Goal: Information Seeking & Learning: Learn about a topic

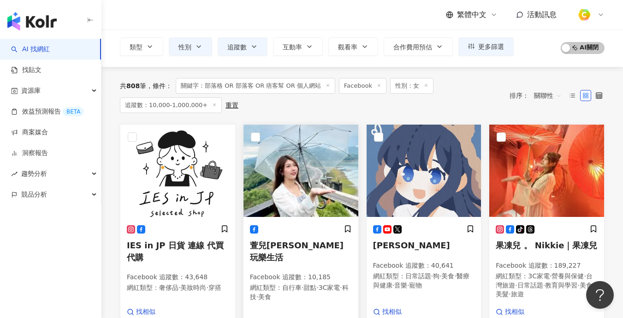
click at [320, 147] on img at bounding box center [301, 171] width 115 height 92
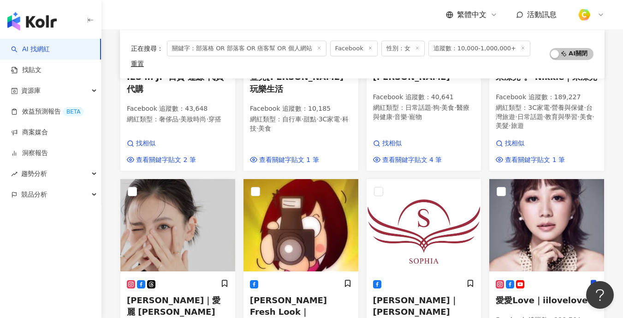
scroll to position [257, 0]
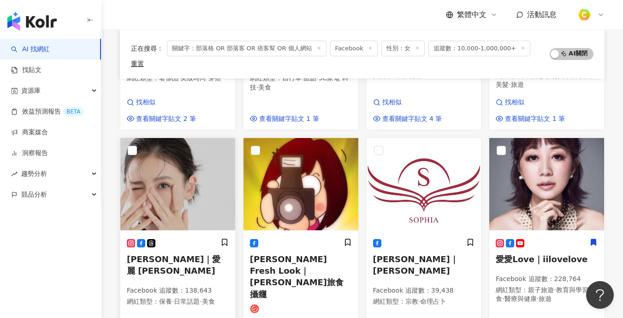
click at [191, 168] on img at bounding box center [177, 184] width 115 height 92
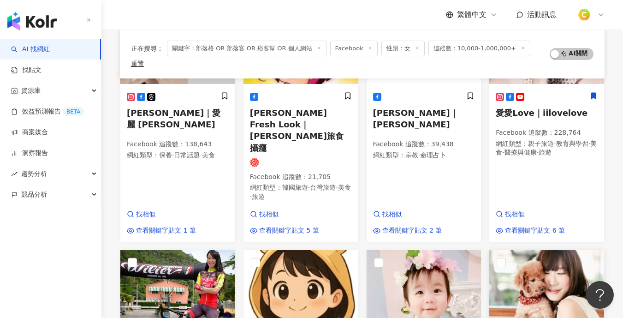
scroll to position [499, 0]
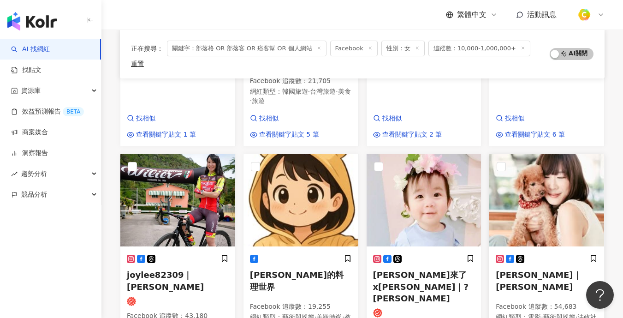
click at [543, 164] on img at bounding box center [546, 200] width 115 height 92
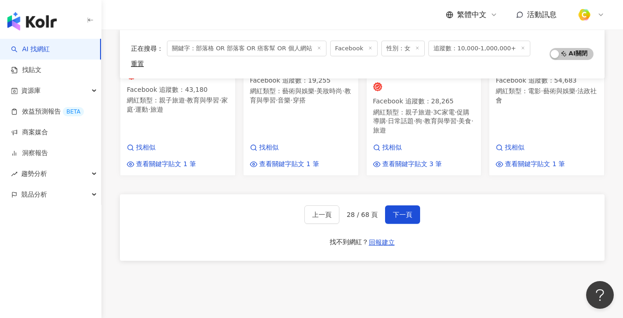
scroll to position [735, 0]
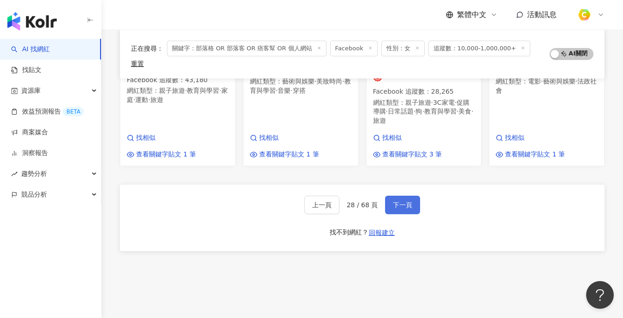
click at [410, 196] on button "下一頁" at bounding box center [402, 205] width 35 height 18
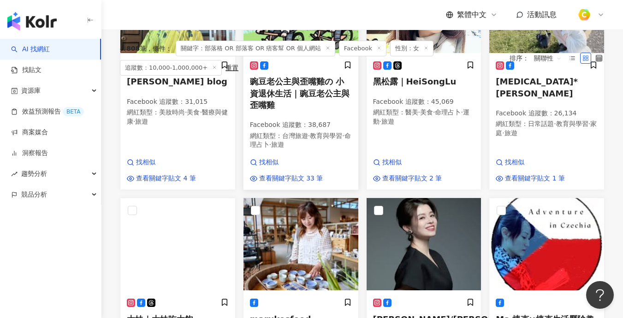
scroll to position [9, 0]
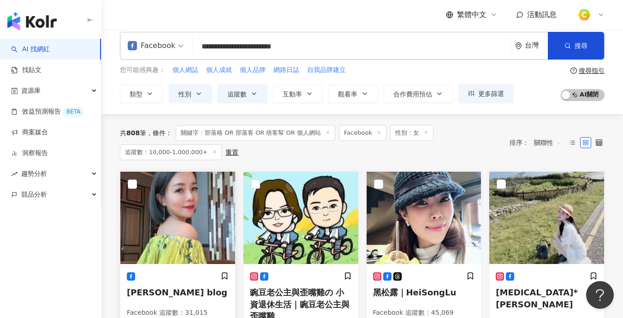
click at [194, 205] on img at bounding box center [177, 218] width 115 height 92
click at [438, 228] on img at bounding box center [424, 218] width 115 height 92
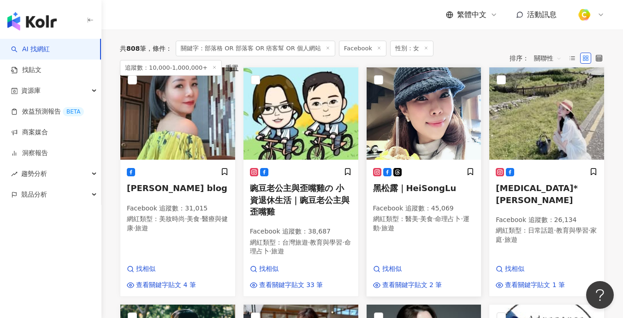
scroll to position [118, 0]
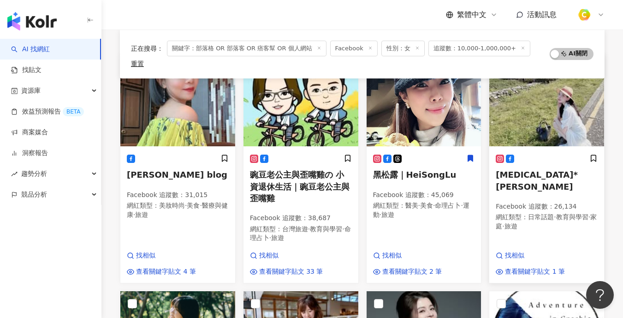
click at [551, 108] on img at bounding box center [546, 100] width 115 height 92
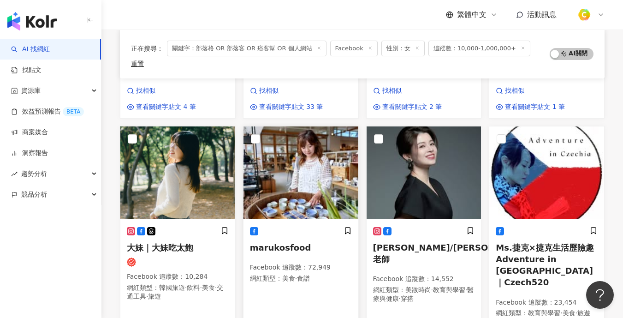
scroll to position [295, 0]
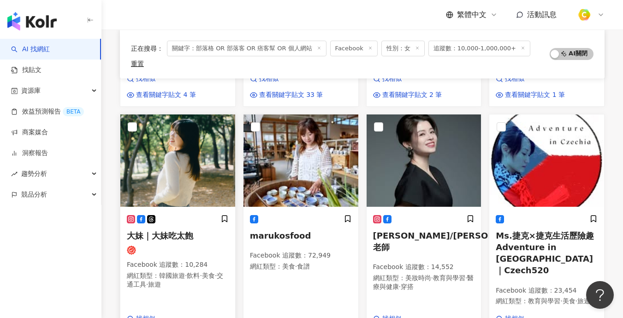
click at [202, 151] on img at bounding box center [177, 160] width 115 height 92
click at [315, 152] on img at bounding box center [301, 160] width 115 height 92
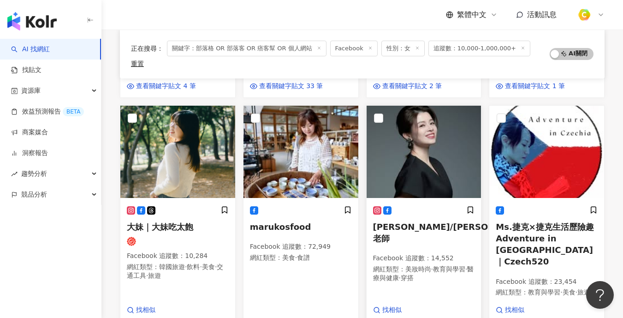
scroll to position [306, 0]
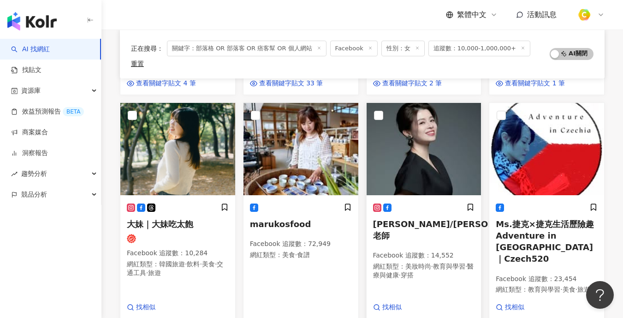
click at [418, 149] on img at bounding box center [424, 149] width 115 height 92
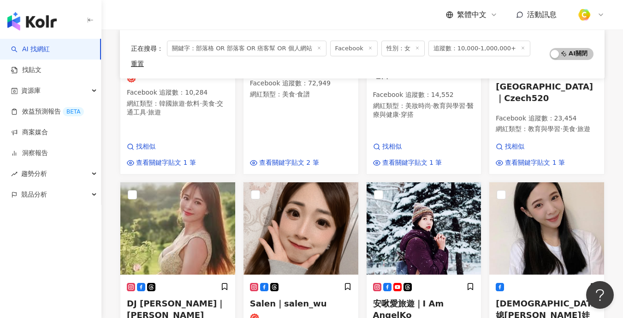
scroll to position [518, 0]
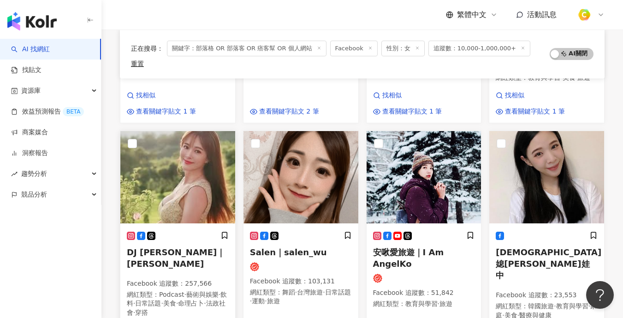
click at [205, 156] on img at bounding box center [177, 177] width 115 height 92
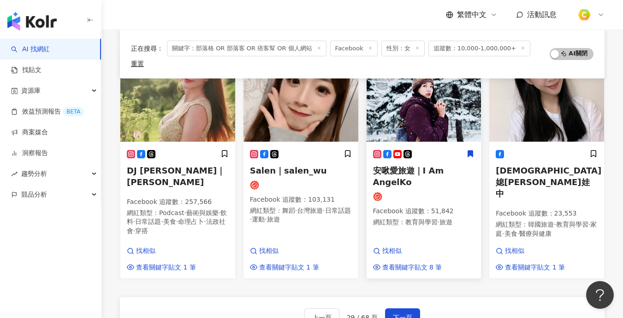
scroll to position [609, 0]
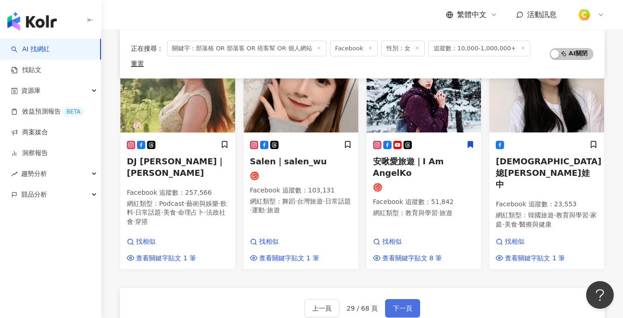
click at [408, 299] on button "下一頁" at bounding box center [402, 308] width 35 height 18
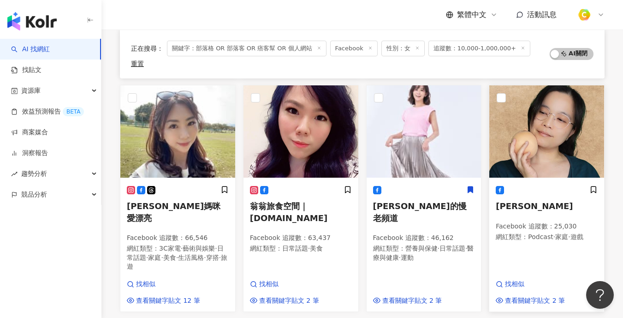
scroll to position [651, 0]
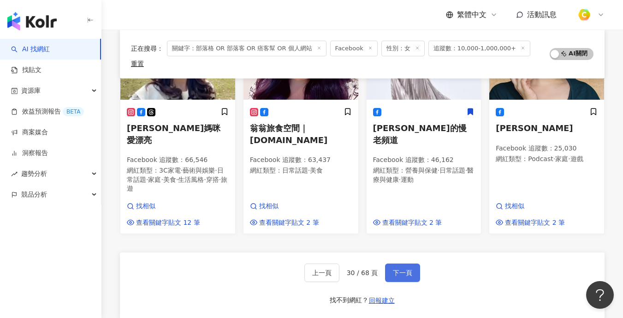
click at [407, 269] on span "下一頁" at bounding box center [402, 272] width 19 height 7
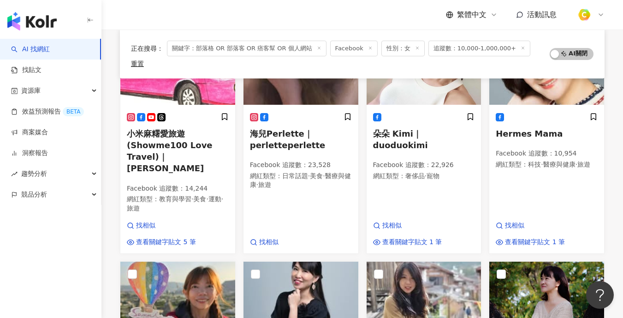
scroll to position [454, 0]
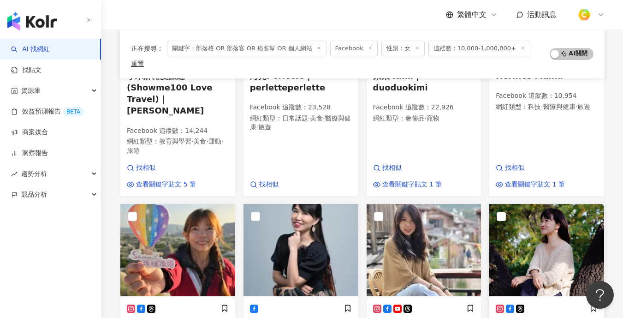
click at [549, 204] on img at bounding box center [546, 250] width 115 height 92
click at [443, 204] on img at bounding box center [424, 250] width 115 height 92
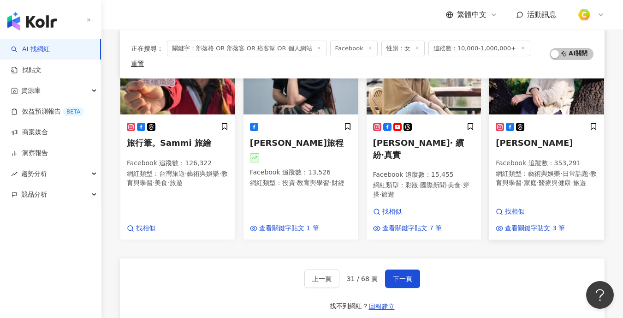
scroll to position [526, 0]
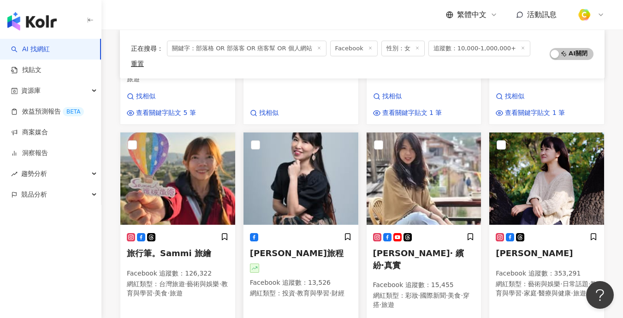
click at [310, 132] on img at bounding box center [301, 178] width 115 height 92
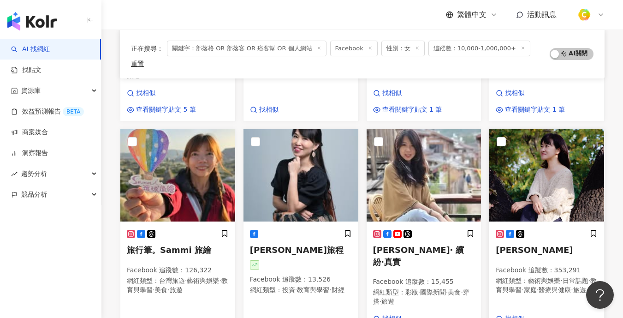
scroll to position [589, 0]
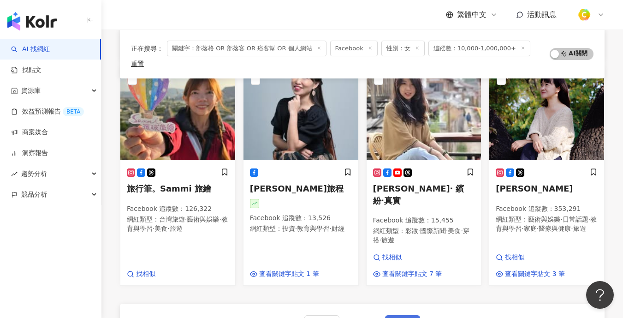
click at [400, 315] on button "下一頁" at bounding box center [402, 324] width 35 height 18
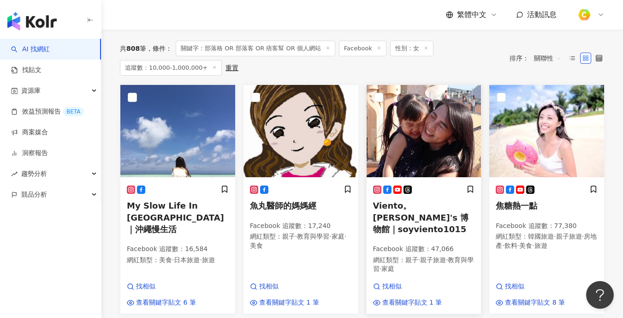
scroll to position [96, 0]
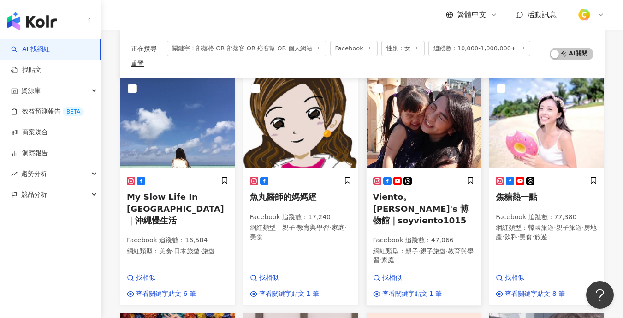
click at [443, 112] on img at bounding box center [424, 122] width 115 height 92
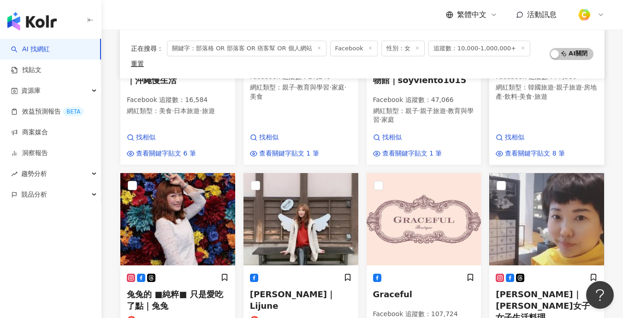
scroll to position [264, 0]
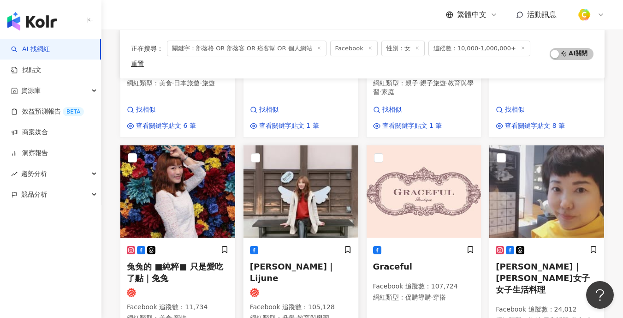
click at [315, 168] on img at bounding box center [301, 191] width 115 height 92
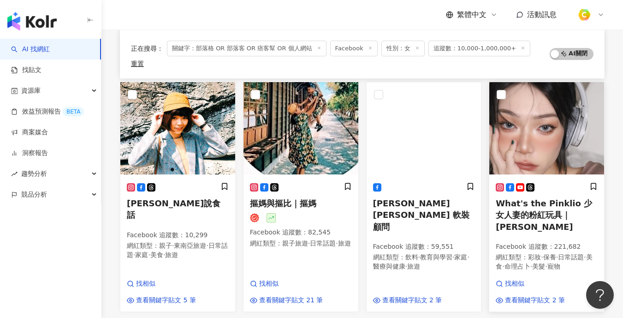
scroll to position [493, 0]
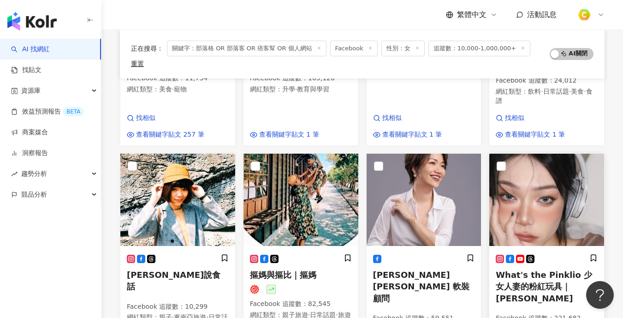
click at [549, 174] on img at bounding box center [546, 200] width 115 height 92
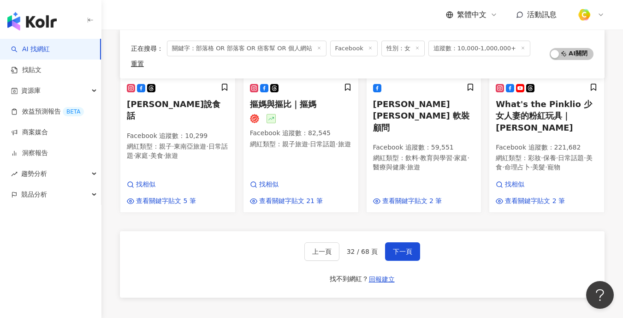
scroll to position [722, 0]
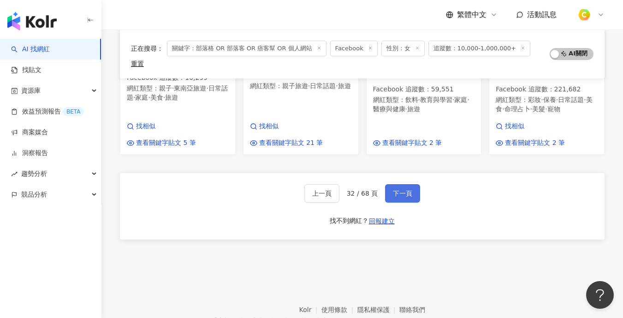
click at [411, 190] on span "下一頁" at bounding box center [402, 193] width 19 height 7
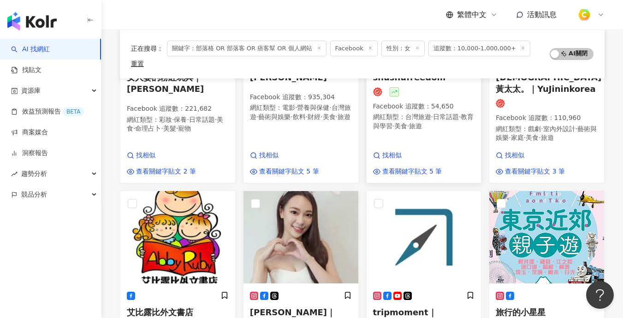
scroll to position [244, 0]
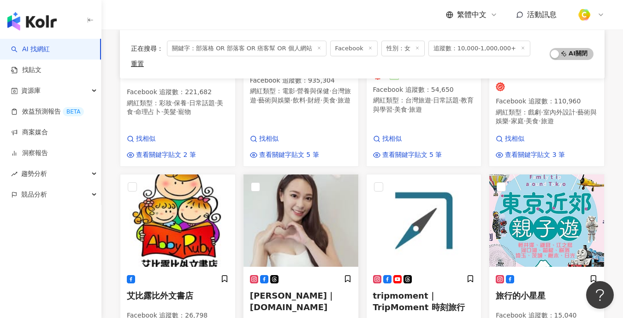
click at [323, 201] on img at bounding box center [301, 220] width 115 height 92
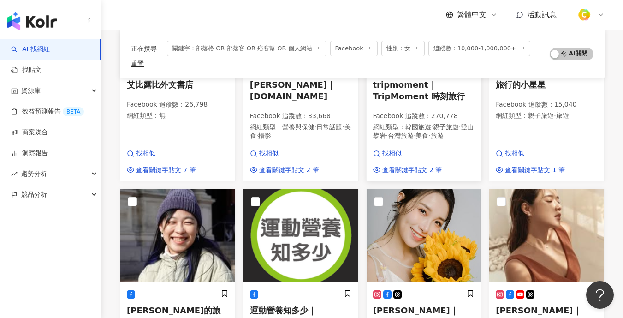
scroll to position [502, 0]
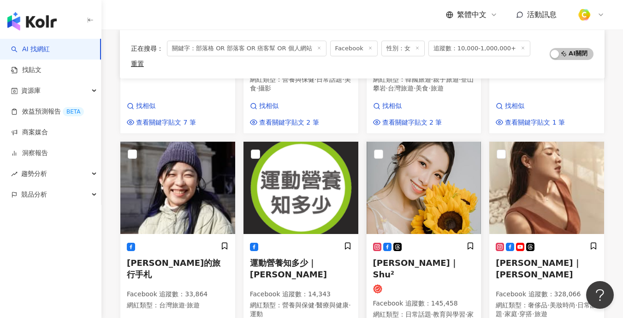
click at [455, 153] on img at bounding box center [424, 188] width 115 height 92
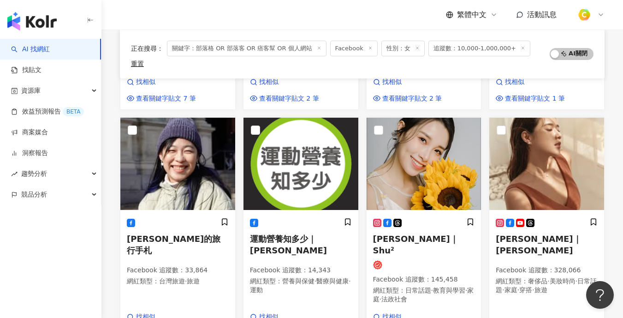
scroll to position [638, 0]
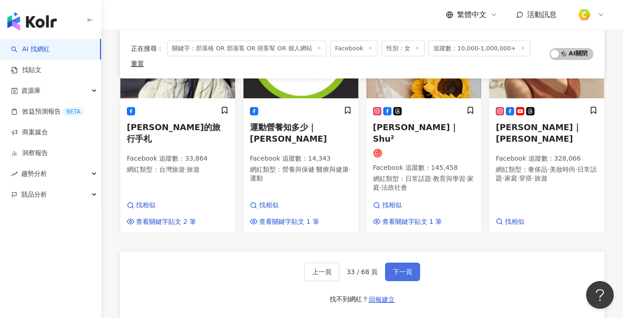
click at [411, 268] on span "下一頁" at bounding box center [402, 271] width 19 height 7
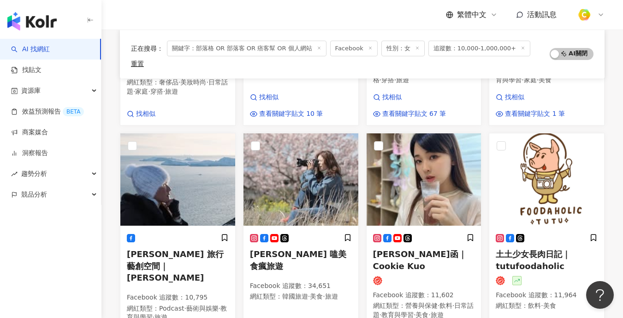
scroll to position [255, 0]
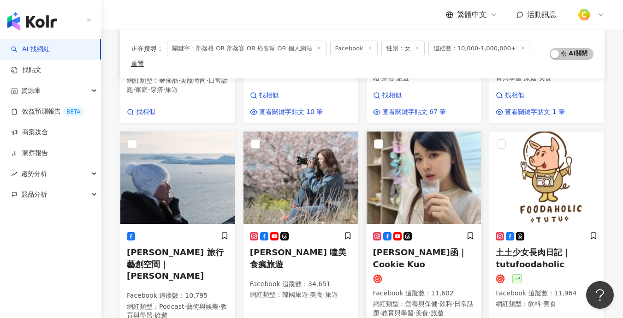
click at [407, 172] on img at bounding box center [424, 177] width 115 height 92
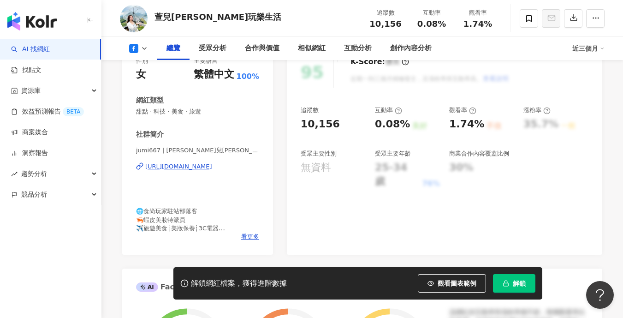
scroll to position [146, 0]
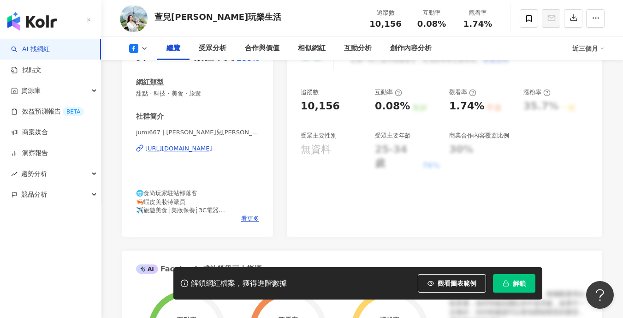
click at [212, 148] on div "https://www.facebook.com/100789002407605" at bounding box center [178, 148] width 67 height 8
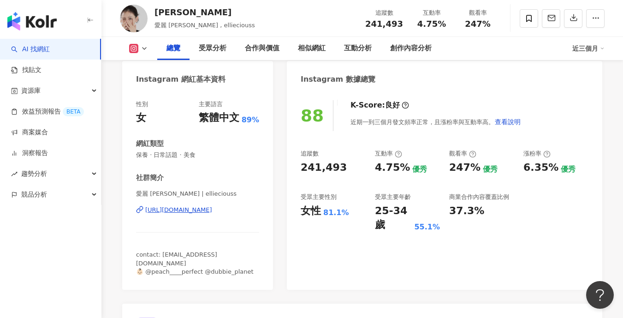
scroll to position [21, 0]
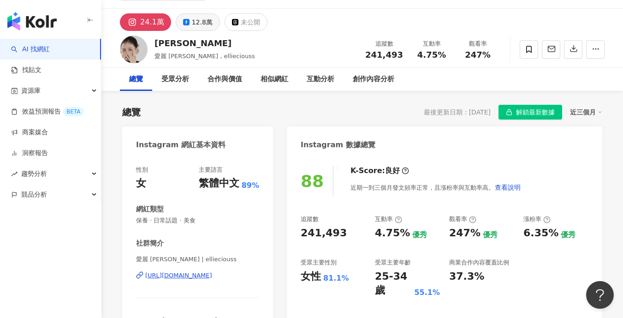
click at [196, 23] on div "12.8萬" at bounding box center [202, 22] width 21 height 13
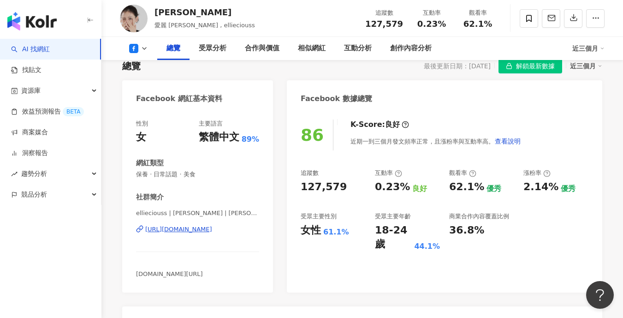
scroll to position [69, 0]
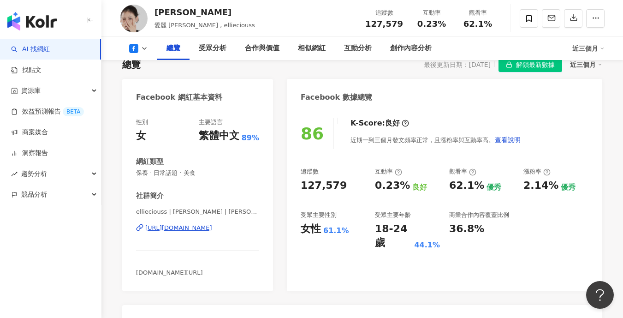
click at [186, 229] on div "https://www.facebook.com/1500694523500234" at bounding box center [178, 228] width 67 height 8
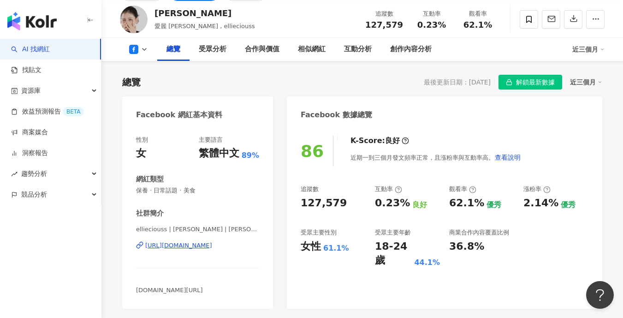
scroll to position [0, 0]
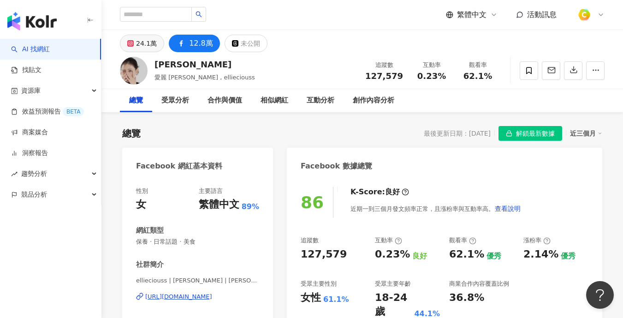
click at [149, 46] on div "24.1萬" at bounding box center [146, 43] width 21 height 13
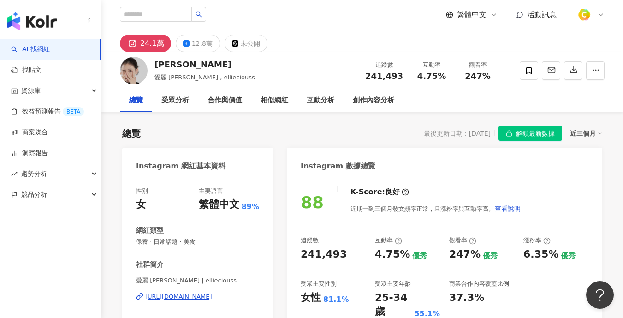
scroll to position [117, 0]
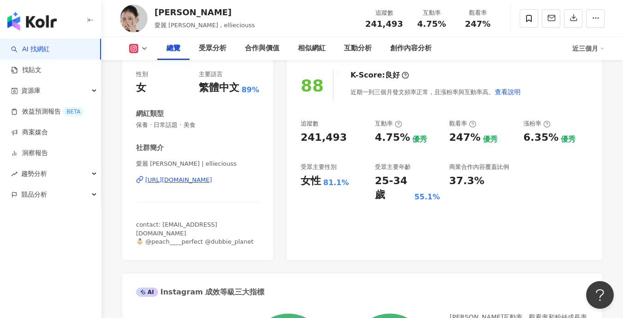
click at [203, 181] on div "https://www.instagram.com/ellieciouss/" at bounding box center [178, 180] width 67 height 8
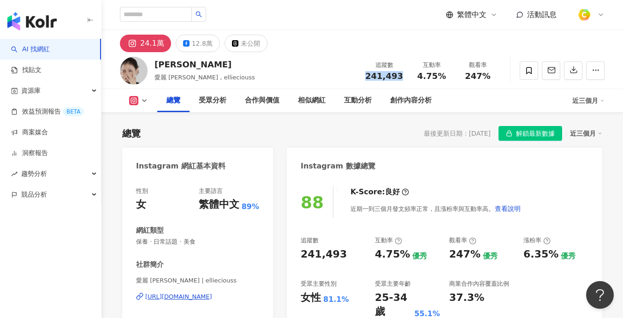
drag, startPoint x: 365, startPoint y: 77, endPoint x: 399, endPoint y: 81, distance: 33.9
click at [399, 81] on div "追蹤數 241,493 互動率 4.75% 觀看率 247%" at bounding box center [430, 70] width 141 height 27
copy span "241,493"
drag, startPoint x: 419, startPoint y: 77, endPoint x: 453, endPoint y: 78, distance: 34.2
click at [453, 78] on div "互動率 4.75%" at bounding box center [432, 70] width 46 height 20
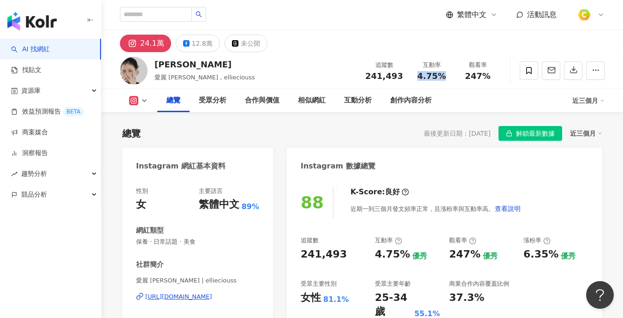
copy span "4.75%"
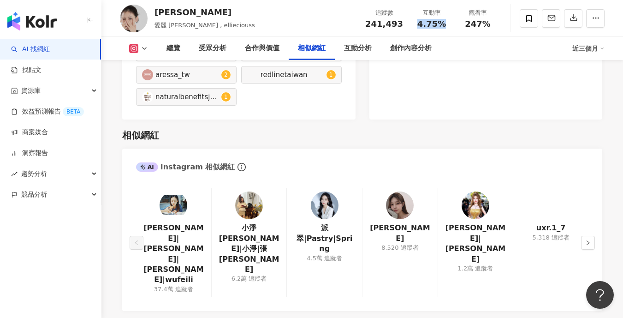
scroll to position [1791, 0]
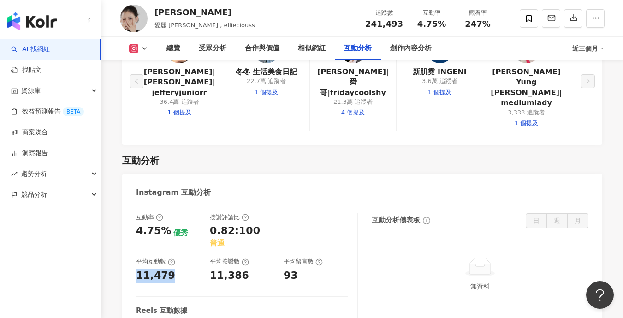
drag, startPoint x: 135, startPoint y: 174, endPoint x: 172, endPoint y: 177, distance: 37.0
click at [172, 204] on div "互動率 4.75% 優秀 按讚評論比 0.82:100 普通 平均互動數 11,479 平均按讚數 11,386 平均留言數 93 Reels 互動數據 Re…" at bounding box center [362, 301] width 480 height 194
copy div "11,479"
drag, startPoint x: 209, startPoint y: 176, endPoint x: 250, endPoint y: 179, distance: 41.6
click at [250, 213] on div "互動率 4.75% 優秀 按讚評論比 0.82:100 普通 平均互動數 11,479 平均按讚數 11,386 平均留言數 93" at bounding box center [242, 247] width 212 height 69
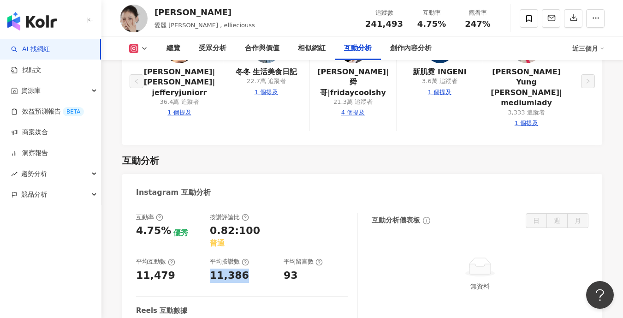
copy div "11,386"
drag, startPoint x: 279, startPoint y: 176, endPoint x: 307, endPoint y: 179, distance: 28.3
click at [307, 213] on div "互動率 4.75% 優秀 按讚評論比 0.82:100 普通 平均互動數 11,479 平均按讚數 11,386 平均留言數 93" at bounding box center [242, 247] width 212 height 69
copy div "93"
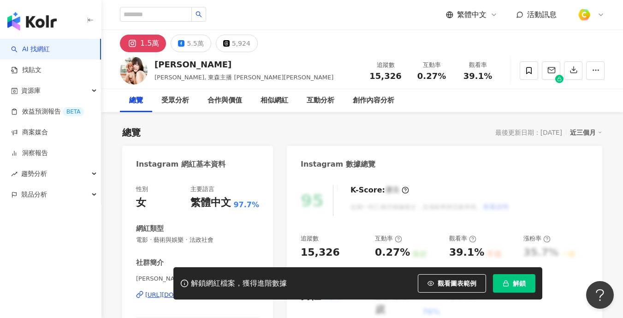
click at [312, 53] on div "[PERSON_NAME][PERSON_NAME] Su, 東森主播 [PERSON_NAME][PERSON_NAME] 追蹤數 15,326 互動率 0…" at bounding box center [362, 70] width 522 height 36
click at [194, 42] on div "5.5萬" at bounding box center [195, 43] width 17 height 13
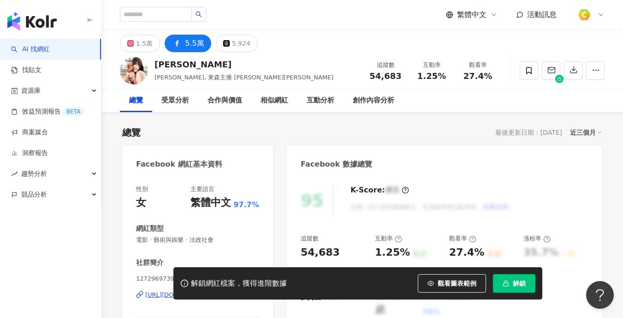
click at [183, 47] on button "5.5萬" at bounding box center [188, 44] width 46 height 18
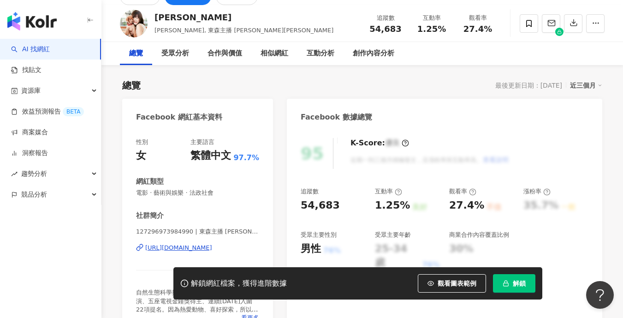
scroll to position [111, 0]
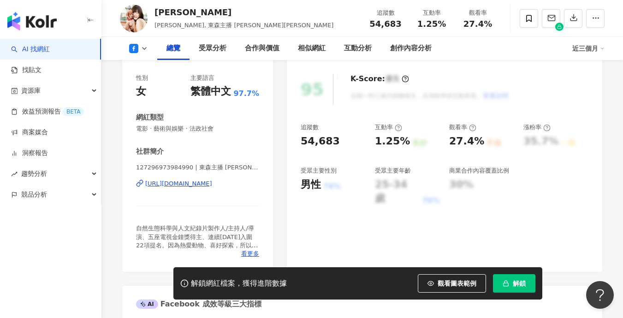
click at [204, 185] on div "https://www.facebook.com/127296973984990" at bounding box center [178, 183] width 67 height 8
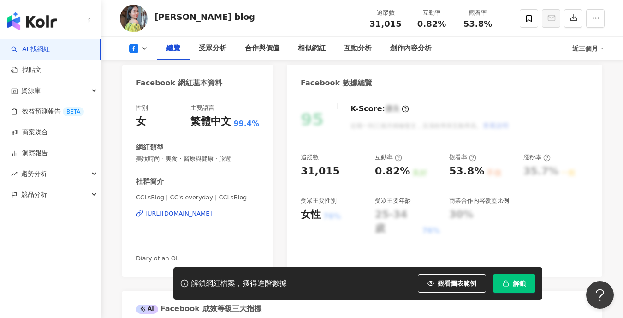
scroll to position [82, 0]
click at [197, 211] on div "[URL][DOMAIN_NAME]" at bounding box center [178, 213] width 67 height 8
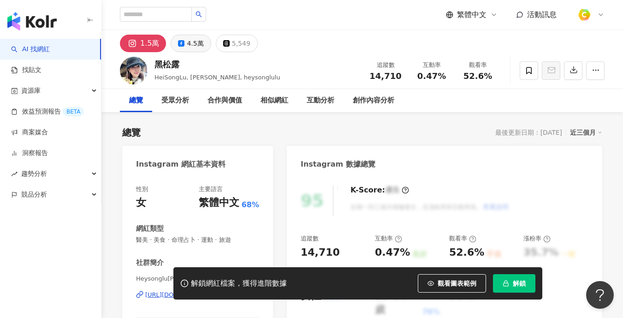
click at [199, 40] on div "4.5萬" at bounding box center [195, 43] width 17 height 13
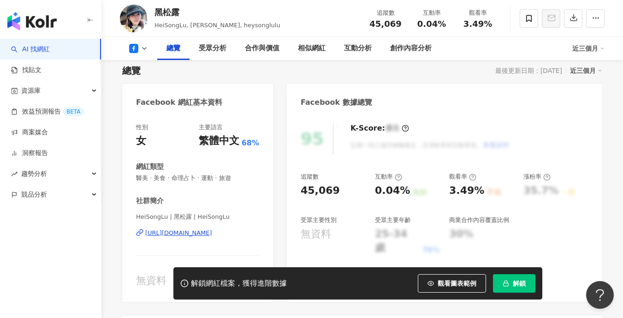
scroll to position [112, 0]
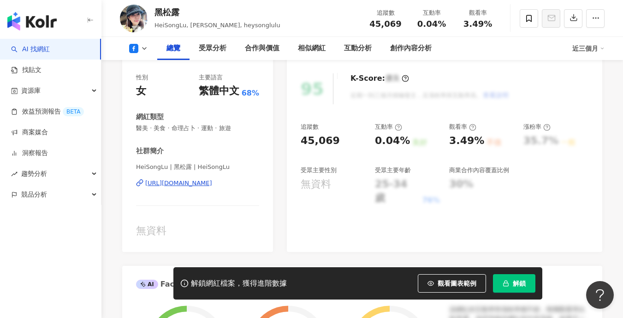
click at [196, 181] on div "https://www.facebook.com/412623788785702" at bounding box center [178, 183] width 67 height 8
click at [408, 24] on div "追蹤數 45,069" at bounding box center [386, 18] width 46 height 20
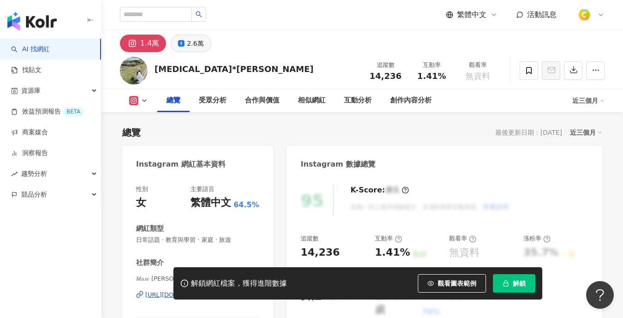
click at [205, 41] on button "2.6萬" at bounding box center [191, 44] width 40 height 18
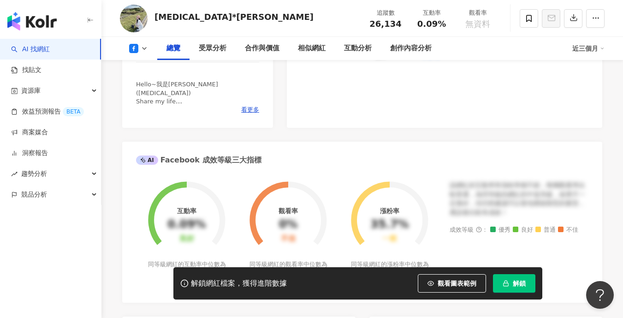
scroll to position [93, 0]
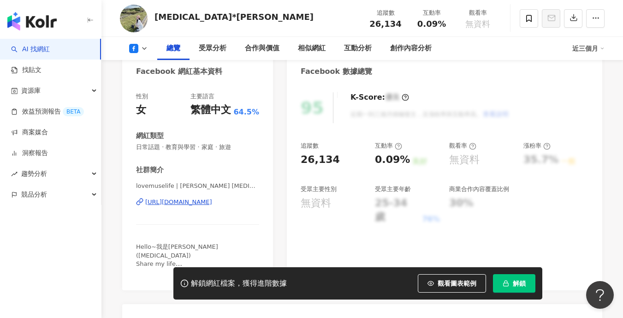
click at [212, 199] on div "https://www.facebook.com/1955022568103694" at bounding box center [178, 202] width 67 height 8
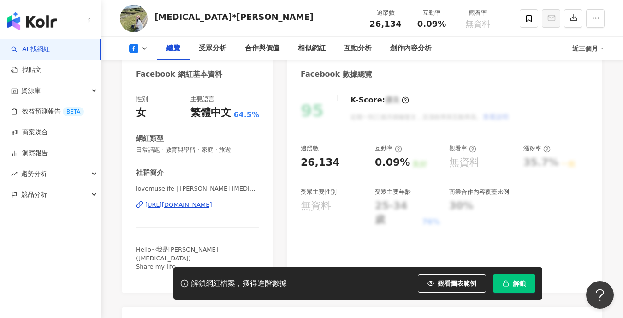
scroll to position [0, 0]
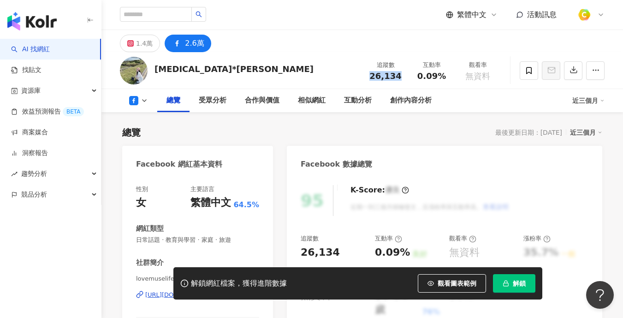
drag, startPoint x: 372, startPoint y: 75, endPoint x: 404, endPoint y: 75, distance: 31.8
click at [404, 75] on div "追蹤數 26,134" at bounding box center [386, 70] width 46 height 20
copy span "26,134"
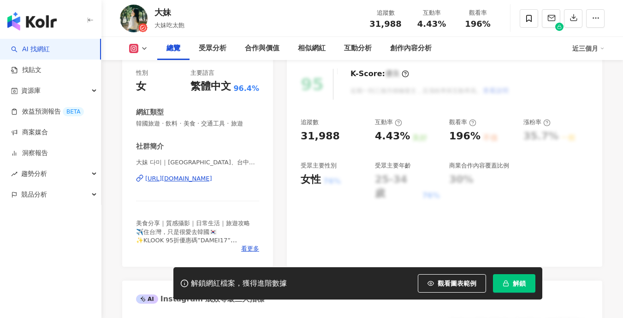
scroll to position [124, 0]
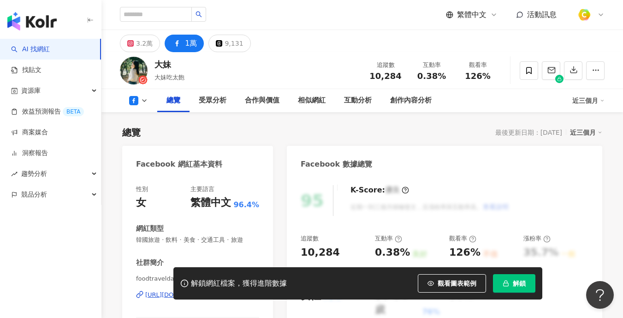
scroll to position [116, 0]
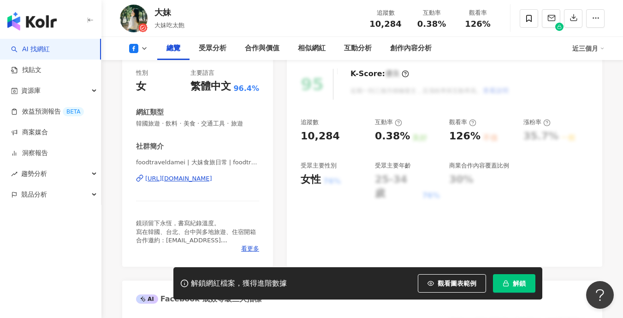
click at [200, 175] on div "https://www.facebook.com/590695124467260" at bounding box center [178, 178] width 67 height 8
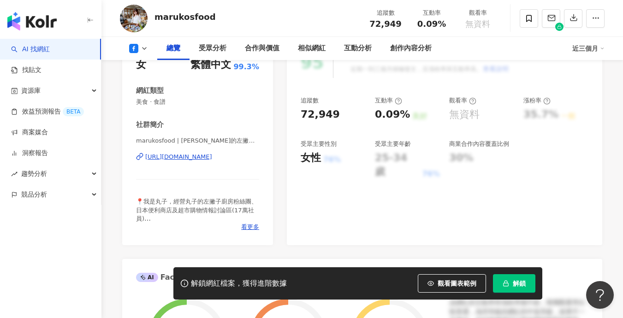
click at [205, 153] on div "[URL][DOMAIN_NAME]" at bounding box center [178, 157] width 67 height 8
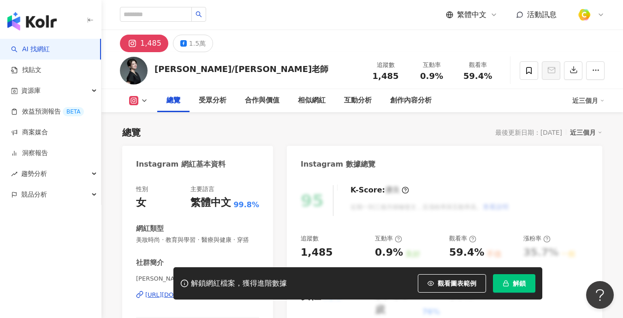
scroll to position [63, 0]
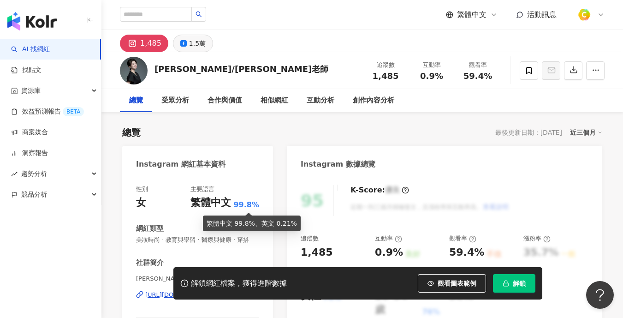
click at [206, 44] on button "1.5萬" at bounding box center [193, 44] width 40 height 18
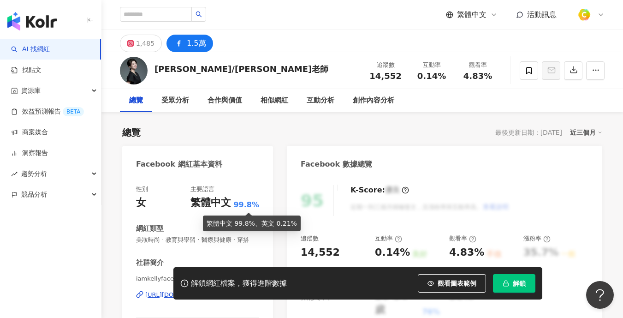
click at [203, 44] on button "1.5萬" at bounding box center [190, 44] width 46 height 18
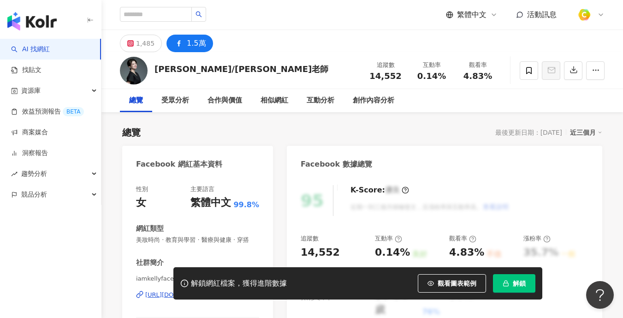
scroll to position [157, 0]
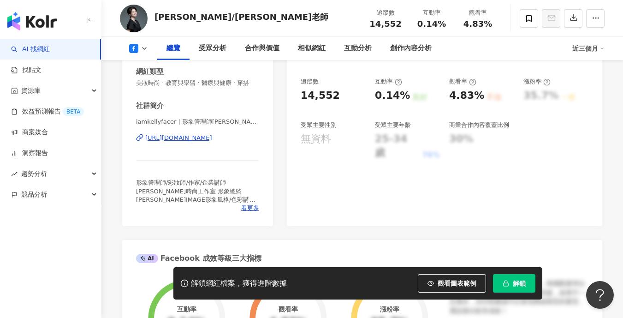
click at [212, 138] on div "[URL][DOMAIN_NAME]" at bounding box center [178, 138] width 67 height 8
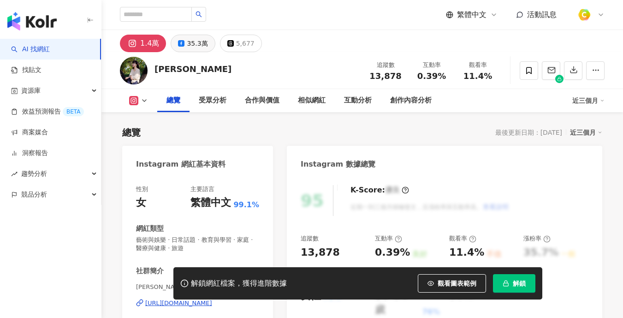
click at [197, 37] on div "35.3萬" at bounding box center [197, 43] width 21 height 13
click at [196, 38] on div "35.3萬" at bounding box center [197, 43] width 21 height 13
click at [195, 40] on div "35.3萬" at bounding box center [197, 43] width 21 height 13
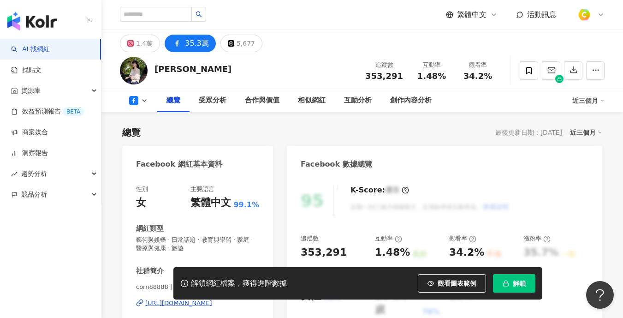
click at [195, 41] on div "35.3萬" at bounding box center [197, 43] width 24 height 13
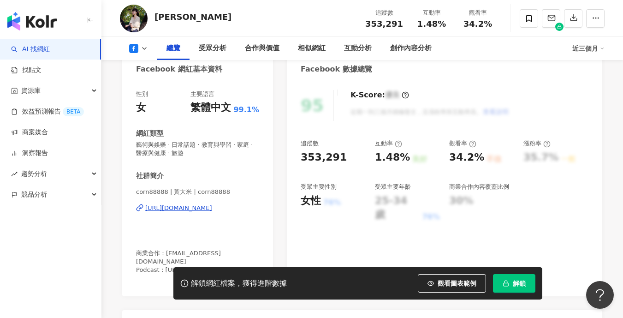
click at [192, 207] on div "https://www.facebook.com/317348728627283" at bounding box center [178, 208] width 67 height 8
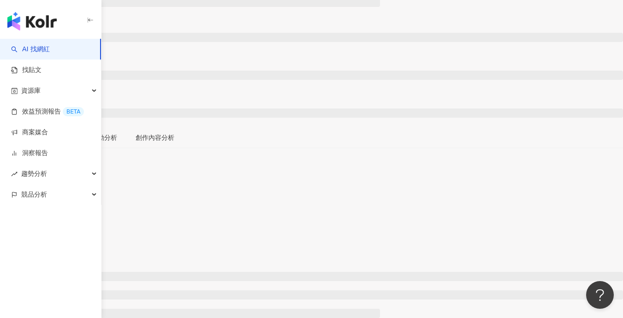
scroll to position [112, 0]
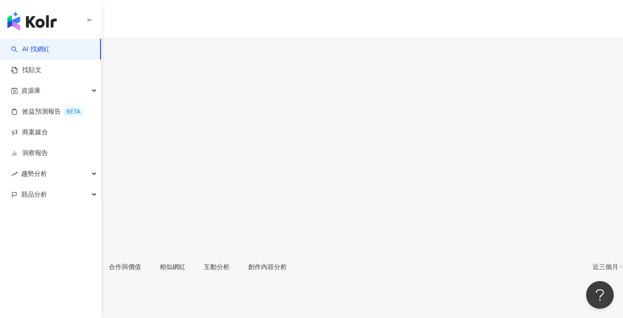
click at [50, 42] on button "1.5萬" at bounding box center [38, 51] width 24 height 18
click at [50, 43] on button "1.5萬" at bounding box center [38, 51] width 24 height 18
click at [46, 51] on div "1.5萬" at bounding box center [38, 54] width 17 height 7
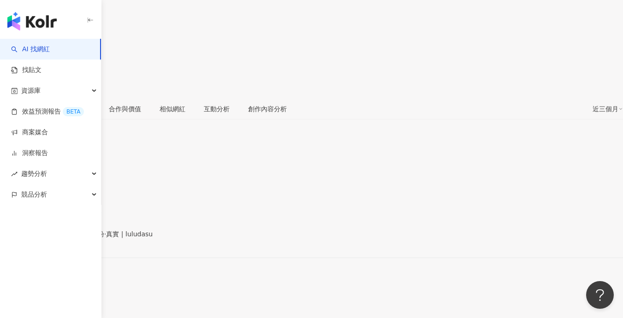
click at [81, 238] on div "[URL][DOMAIN_NAME]" at bounding box center [45, 241] width 72 height 7
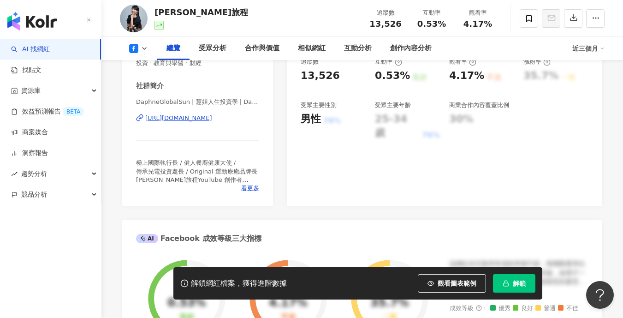
click at [207, 119] on div "[URL][DOMAIN_NAME]" at bounding box center [178, 118] width 67 height 8
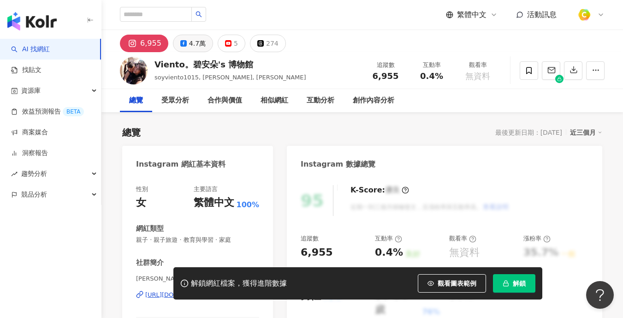
click at [181, 43] on rect at bounding box center [183, 43] width 4 height 4
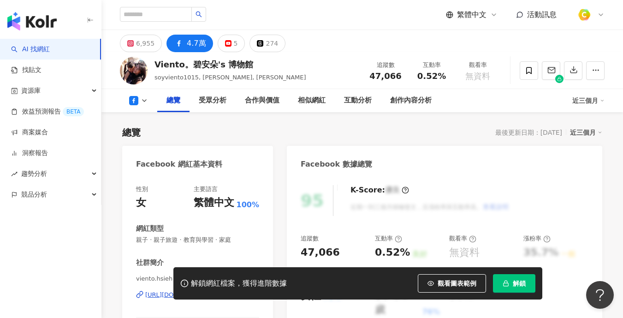
scroll to position [121, 0]
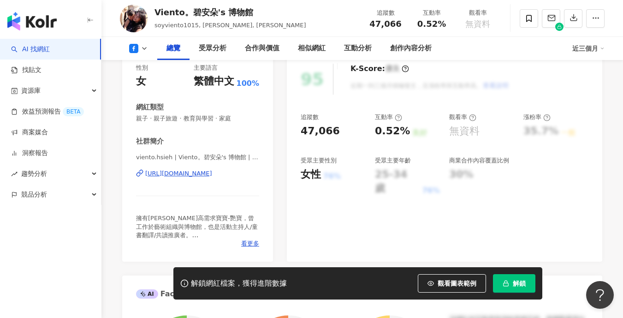
drag, startPoint x: 199, startPoint y: 176, endPoint x: 433, endPoint y: 17, distance: 283.2
click at [199, 176] on div "https://www.facebook.com/383709701792227" at bounding box center [178, 173] width 67 height 8
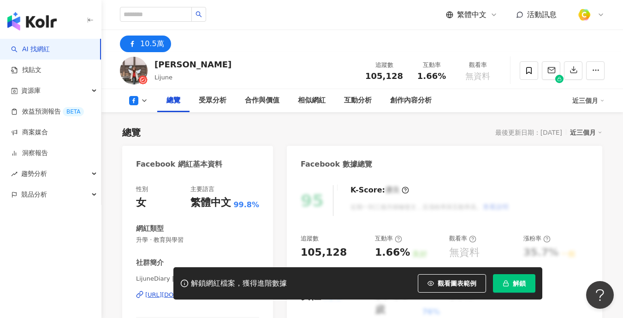
scroll to position [140, 0]
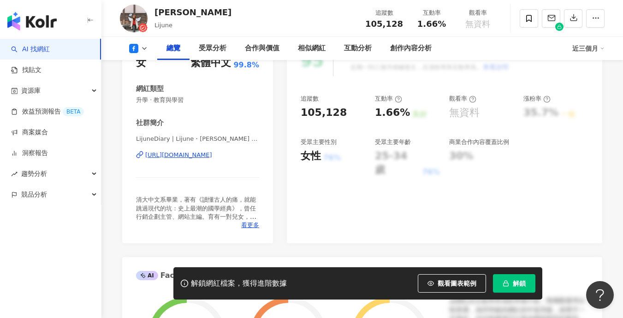
click at [212, 155] on div "https://www.facebook.com/236212733090055" at bounding box center [178, 155] width 67 height 8
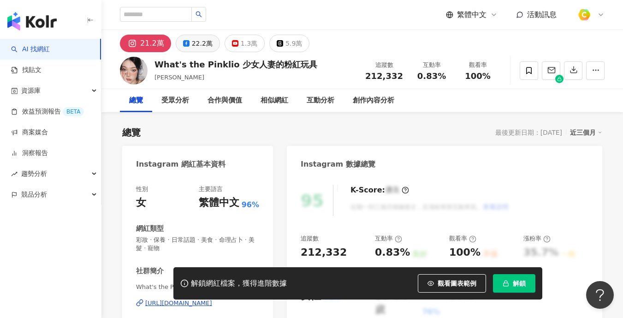
scroll to position [2, 0]
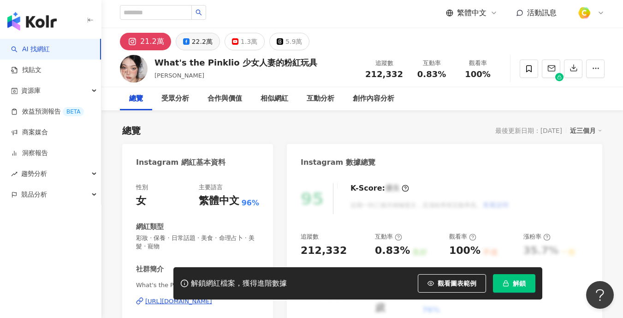
click at [200, 38] on div "22.2萬" at bounding box center [202, 41] width 21 height 13
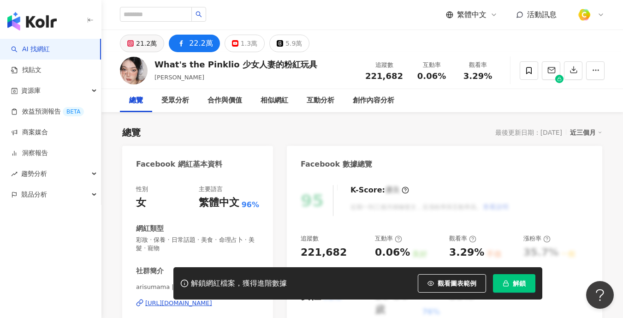
click at [147, 41] on div "21.2萬" at bounding box center [146, 43] width 21 height 13
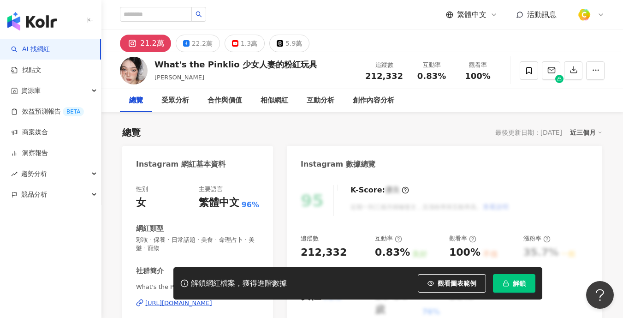
scroll to position [112, 0]
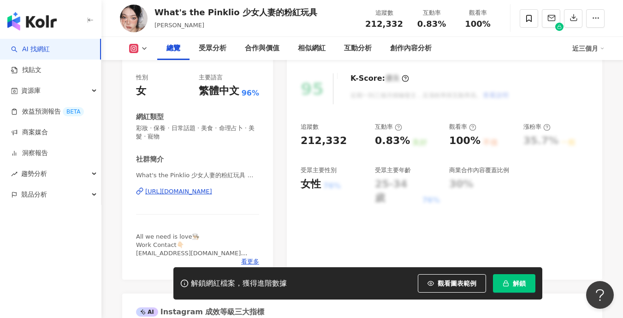
click at [192, 193] on div "https://www.instagram.com/alice_ko_depp/" at bounding box center [178, 191] width 67 height 8
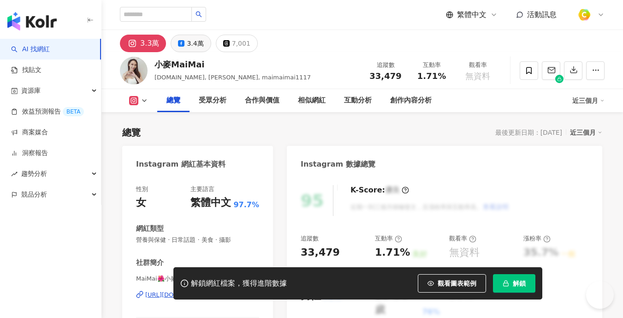
click at [202, 48] on button "3.4萬" at bounding box center [191, 44] width 40 height 18
click at [201, 47] on button "3.4萬" at bounding box center [191, 44] width 40 height 18
click at [199, 45] on div "3.4萬" at bounding box center [195, 43] width 17 height 13
drag, startPoint x: 184, startPoint y: 46, endPoint x: 288, endPoint y: 131, distance: 134.4
click at [184, 46] on button "3.4萬" at bounding box center [191, 44] width 40 height 18
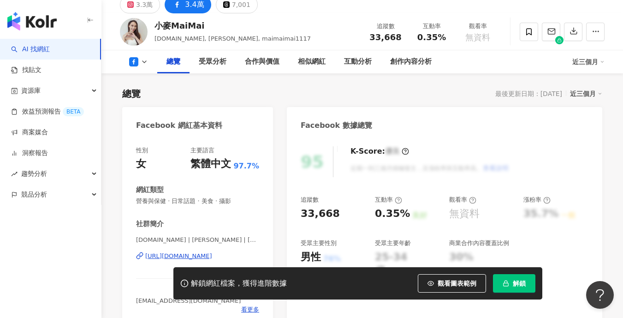
scroll to position [53, 0]
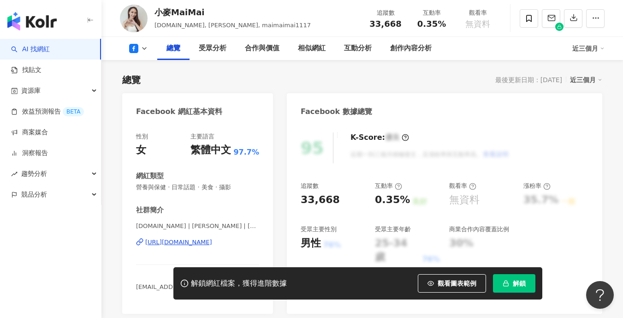
click at [200, 243] on div "https://www.facebook.com/253401811402273" at bounding box center [178, 242] width 67 height 8
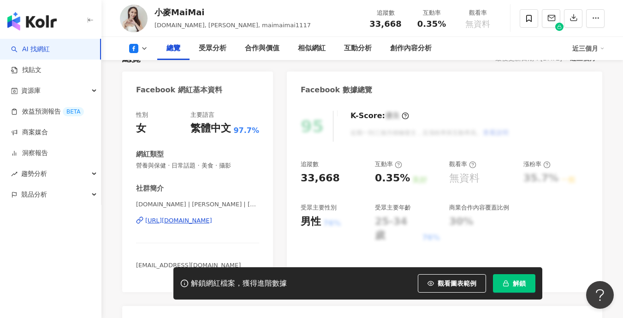
scroll to position [147, 0]
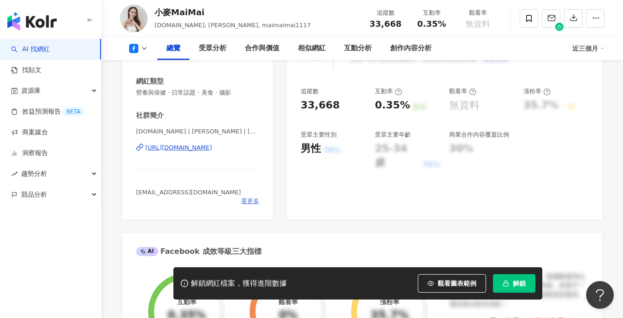
click at [251, 199] on span "看更多" at bounding box center [250, 201] width 18 height 8
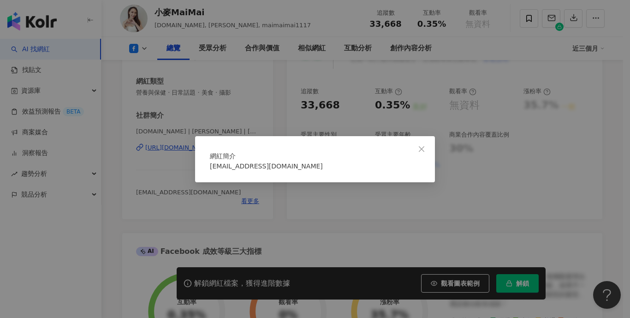
click at [283, 210] on div "網紅簡介 工作請洽qqppm321@gmail.com" at bounding box center [315, 159] width 630 height 318
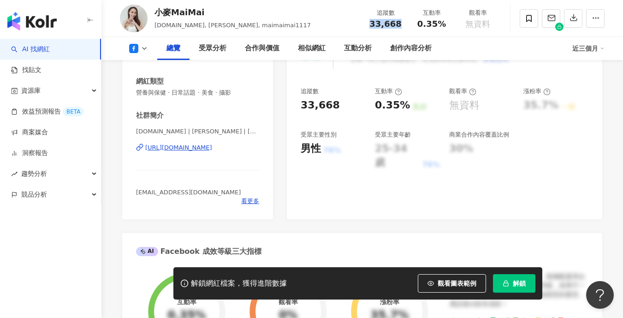
drag, startPoint x: 362, startPoint y: 23, endPoint x: 404, endPoint y: 21, distance: 41.6
click at [404, 21] on div "追蹤數 33,668" at bounding box center [386, 18] width 46 height 20
copy span "33,668"
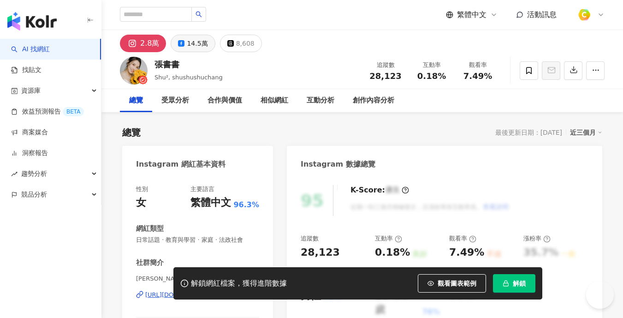
click at [191, 42] on div "14.5萬" at bounding box center [197, 43] width 21 height 13
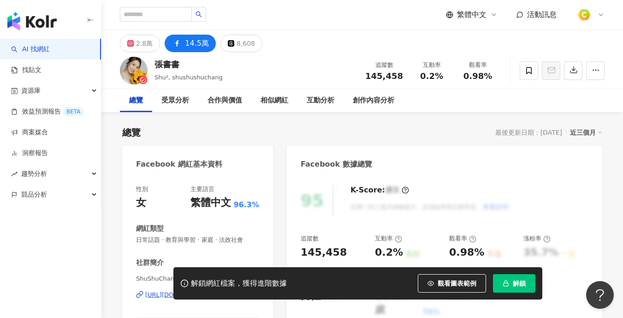
scroll to position [105, 0]
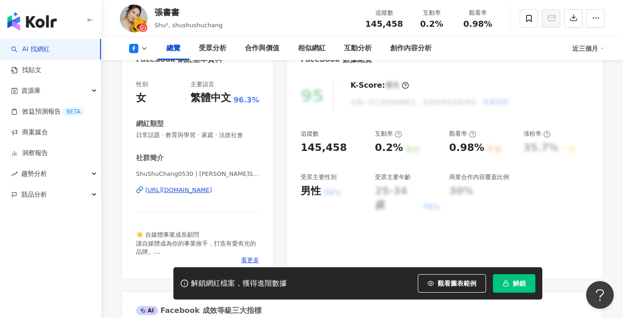
click at [212, 189] on div "https://www.facebook.com/441779729310992" at bounding box center [178, 190] width 67 height 8
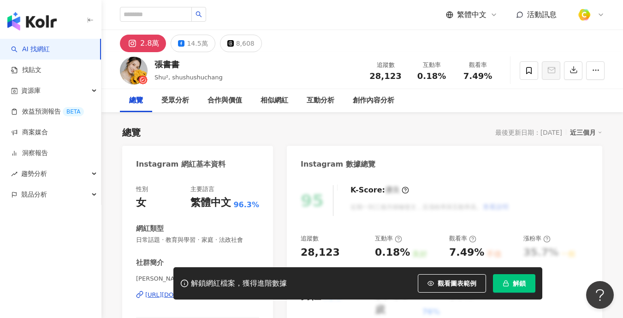
scroll to position [133, 0]
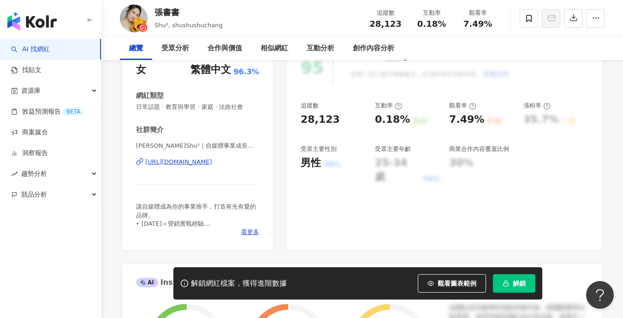
click at [186, 162] on div "https://www.instagram.com/shushushuchang/" at bounding box center [178, 162] width 67 height 8
